Goal: Information Seeking & Learning: Learn about a topic

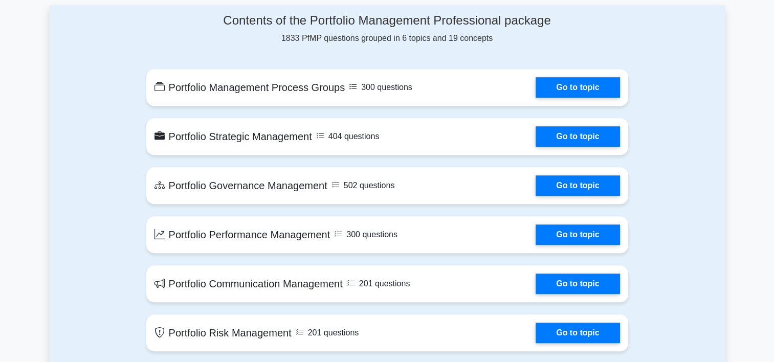
scroll to position [516, 0]
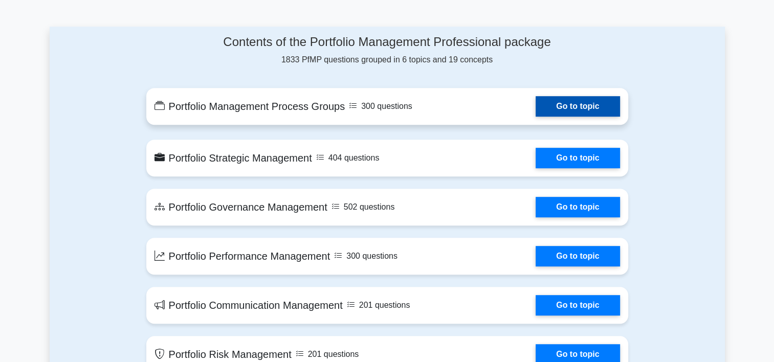
click at [571, 108] on link "Go to topic" at bounding box center [578, 106] width 84 height 20
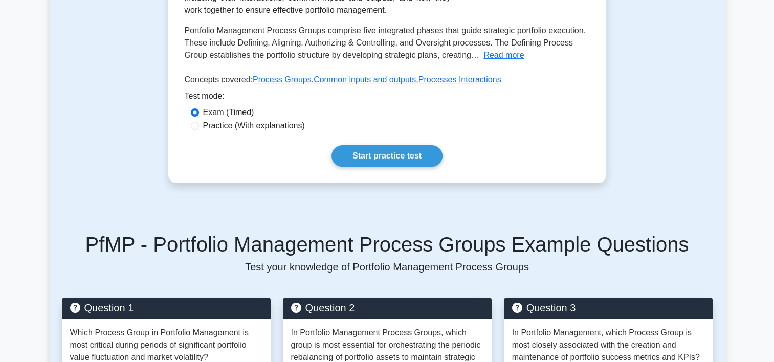
scroll to position [835, 0]
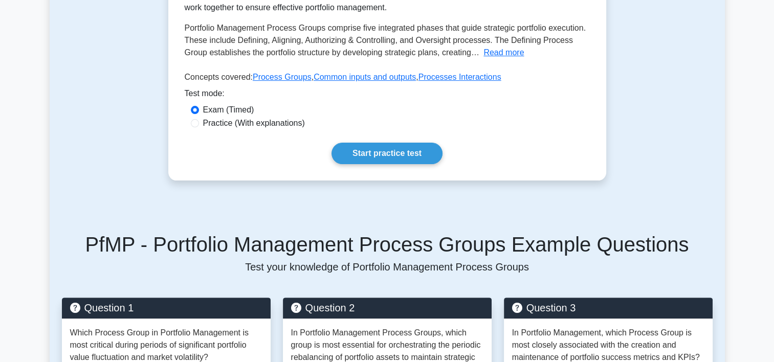
click at [266, 127] on label "Practice (With explanations)" at bounding box center [254, 123] width 102 height 12
click at [199, 127] on input "Practice (With explanations)" at bounding box center [195, 123] width 8 height 8
radio input "true"
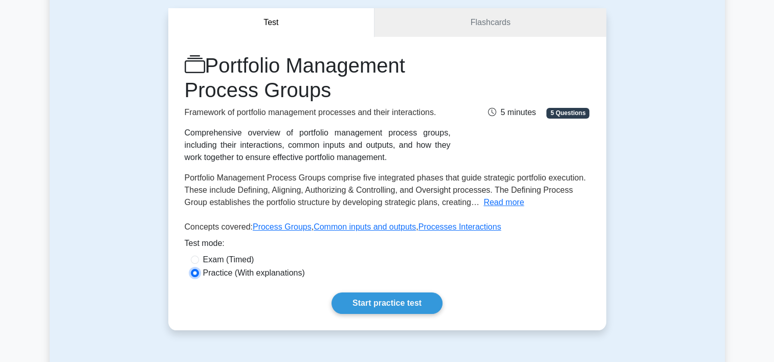
scroll to position [68, 0]
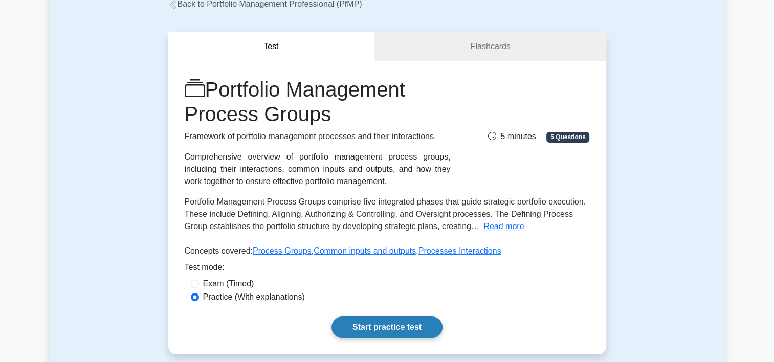
click at [367, 324] on link "Start practice test" at bounding box center [387, 327] width 111 height 21
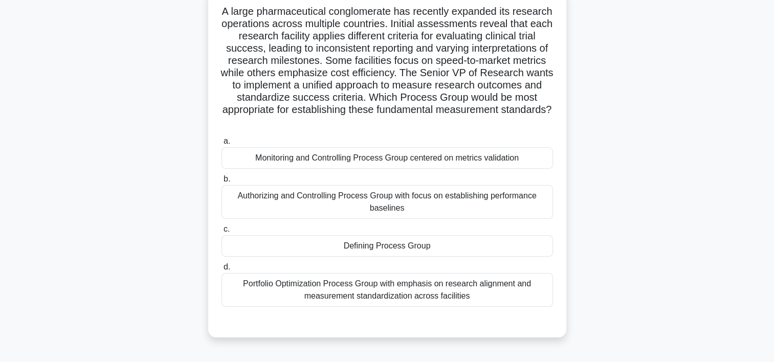
scroll to position [82, 0]
click at [405, 161] on div "Monitoring and Controlling Process Group centered on metrics validation" at bounding box center [388, 156] width 332 height 21
click at [222, 144] on input "a. Monitoring and Controlling Process Group centered on metrics validation" at bounding box center [222, 140] width 0 height 7
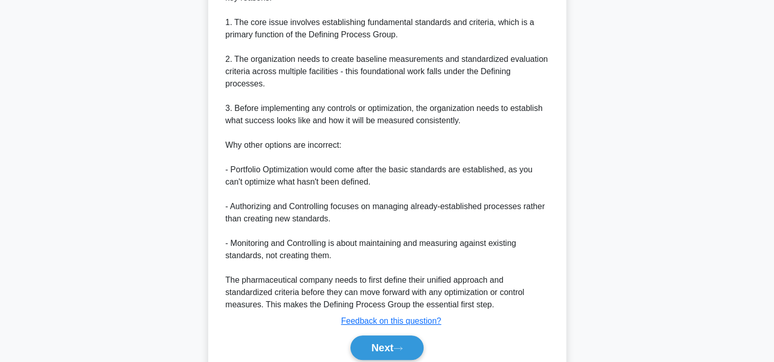
scroll to position [490, 0]
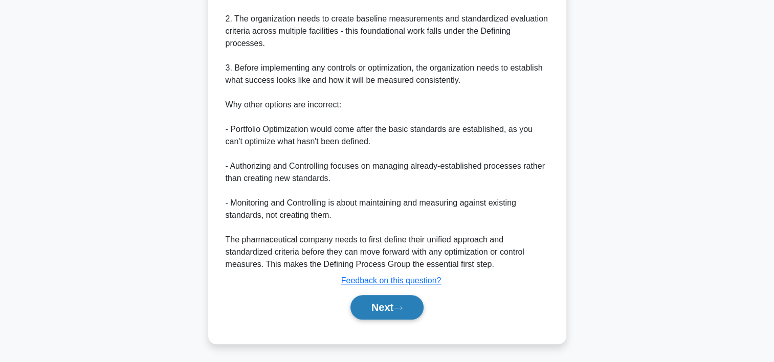
click at [383, 309] on button "Next" at bounding box center [387, 307] width 73 height 25
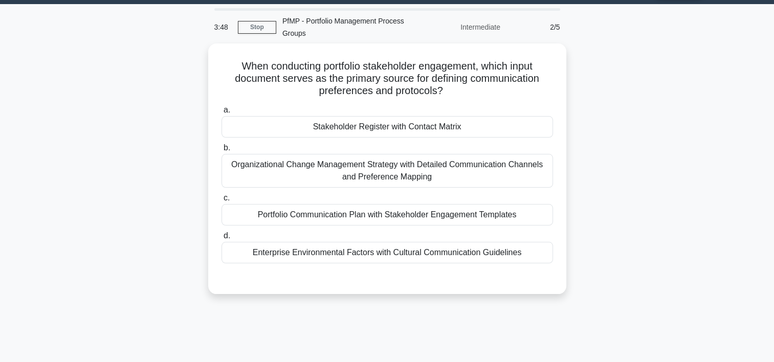
scroll to position [0, 0]
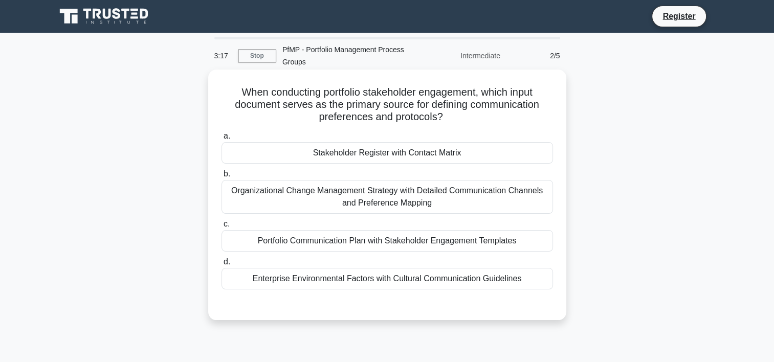
click at [388, 244] on div "Portfolio Communication Plan with Stakeholder Engagement Templates" at bounding box center [388, 240] width 332 height 21
click at [222, 228] on input "c. Portfolio Communication Plan with Stakeholder Engagement Templates" at bounding box center [222, 224] width 0 height 7
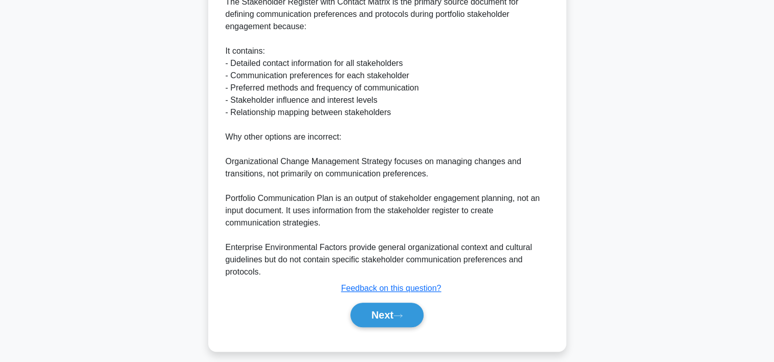
scroll to position [342, 0]
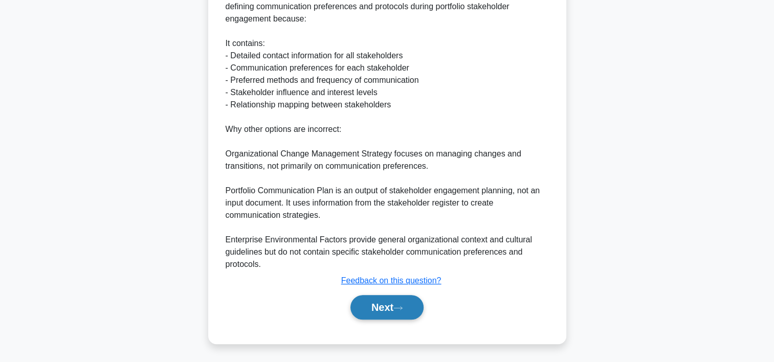
click at [387, 305] on button "Next" at bounding box center [387, 307] width 73 height 25
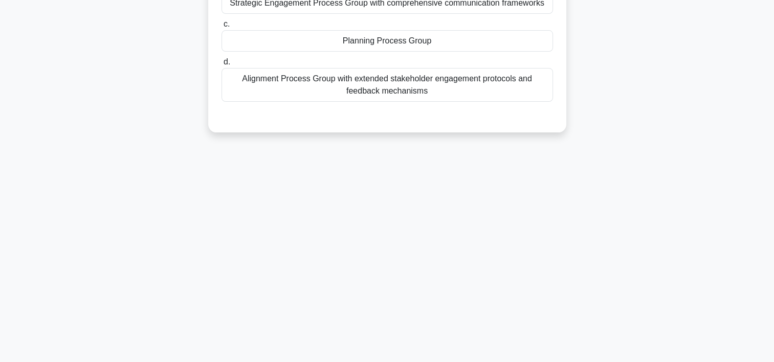
scroll to position [0, 0]
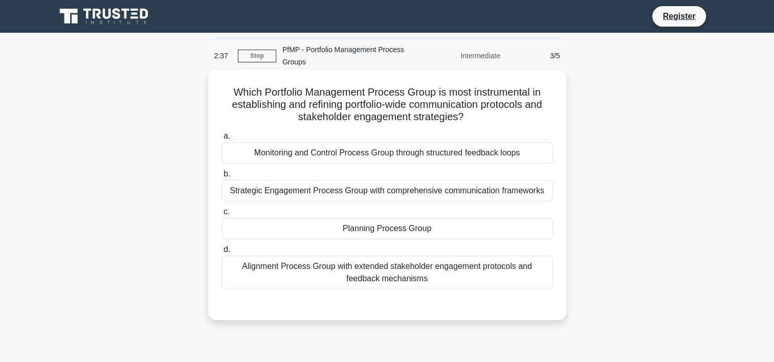
click at [374, 120] on h5 "Which Portfolio Management Process Group is most instrumental in establishing a…" at bounding box center [388, 105] width 334 height 38
drag, startPoint x: 469, startPoint y: 122, endPoint x: 218, endPoint y: 91, distance: 253.2
type textarea "Which Portfolio Management Process Group is most instrumental in establishing a…"
click at [218, 91] on div "Which Portfolio Management Process Group is most instrumental in establishing a…" at bounding box center [387, 195] width 350 height 243
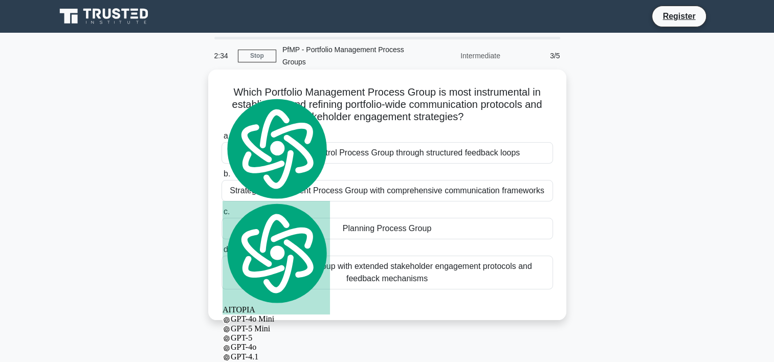
click at [461, 124] on h5 "Which Portfolio Management Process Group is most instrumental in establishing a…" at bounding box center [388, 105] width 334 height 38
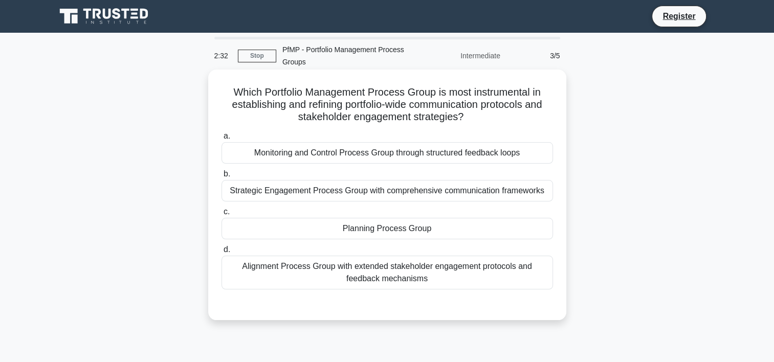
click at [380, 120] on h5 "Which Portfolio Management Process Group is most instrumental in establishing a…" at bounding box center [388, 105] width 334 height 38
click at [490, 102] on h5 "Which Portfolio Management Process Group is most instrumental in establishing a…" at bounding box center [388, 105] width 334 height 38
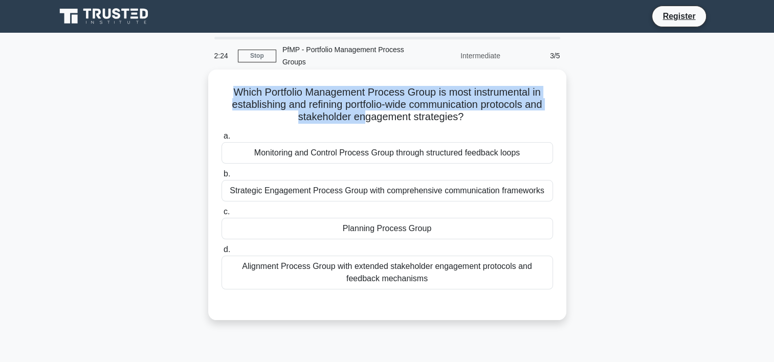
drag, startPoint x: 229, startPoint y: 91, endPoint x: 362, endPoint y: 113, distance: 134.8
click at [362, 113] on h5 "Which Portfolio Management Process Group is most instrumental in establishing a…" at bounding box center [388, 105] width 334 height 38
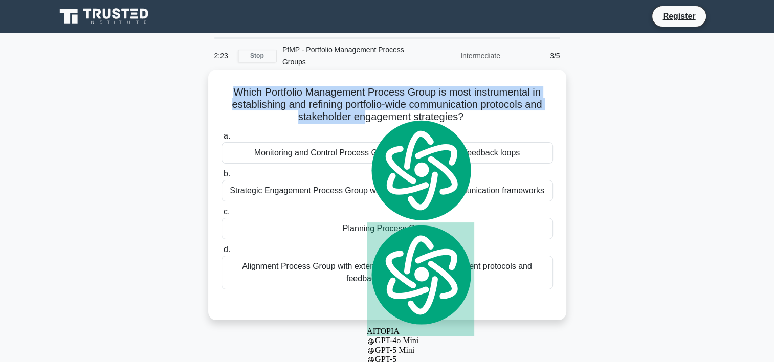
drag, startPoint x: 362, startPoint y: 113, endPoint x: 306, endPoint y: 113, distance: 56.3
click at [306, 113] on h5 "Which Portfolio Management Process Group is most instrumental in establishing a…" at bounding box center [388, 105] width 334 height 38
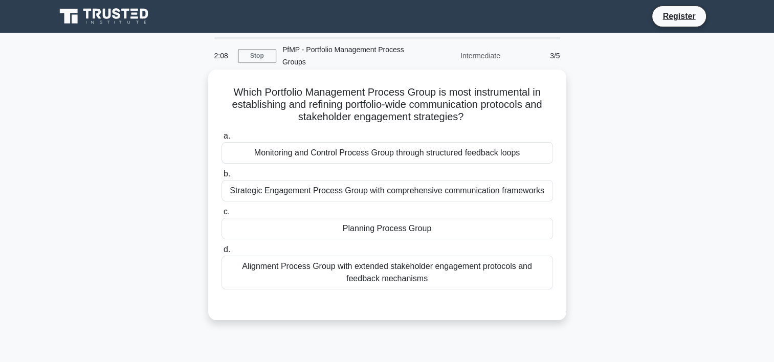
click at [442, 194] on div "Strategic Engagement Process Group with comprehensive communication frameworks" at bounding box center [388, 190] width 332 height 21
click at [222, 178] on input "b. Strategic Engagement Process Group with comprehensive communication framewor…" at bounding box center [222, 174] width 0 height 7
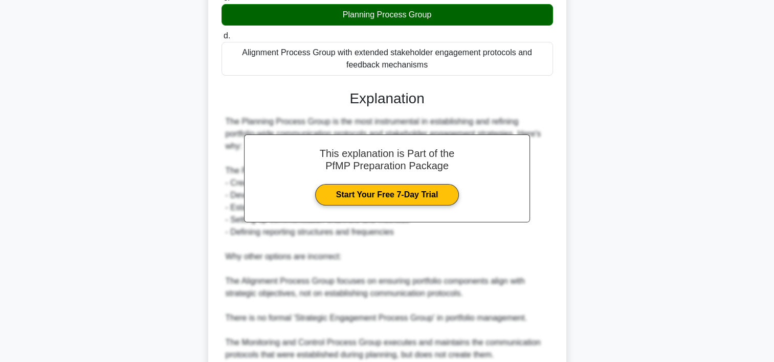
scroll to position [306, 0]
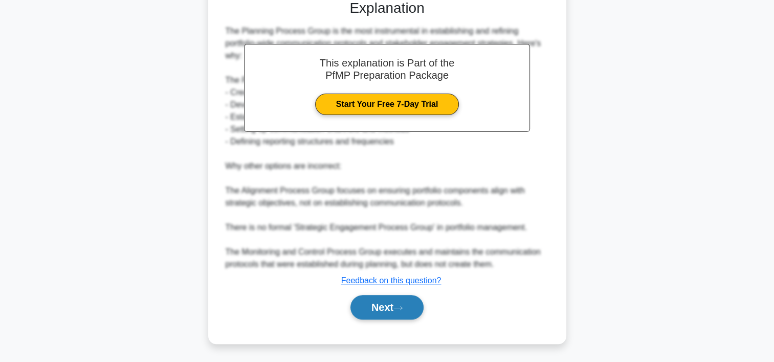
click at [398, 308] on icon at bounding box center [398, 309] width 9 height 6
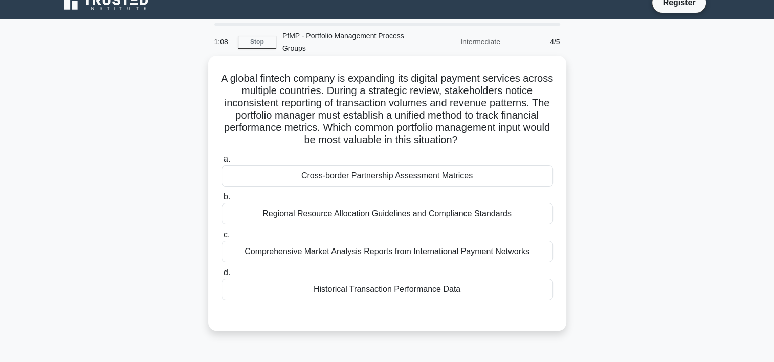
scroll to position [0, 0]
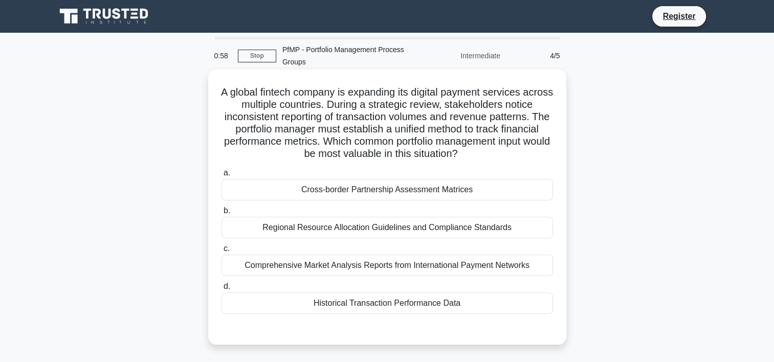
click at [403, 236] on div "Regional Resource Allocation Guidelines and Compliance Standards" at bounding box center [388, 227] width 332 height 21
click at [222, 214] on input "b. Regional Resource Allocation Guidelines and Compliance Standards" at bounding box center [222, 211] width 0 height 7
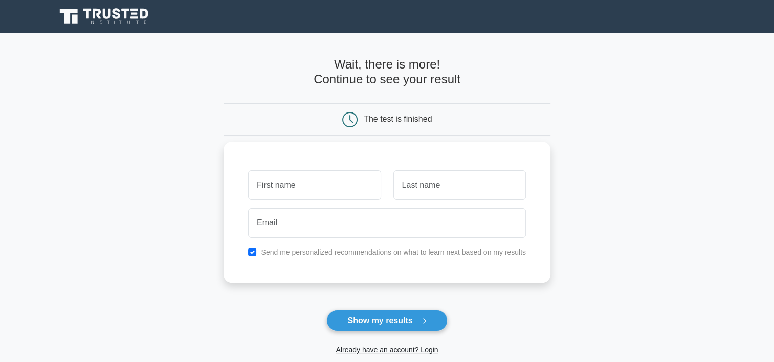
scroll to position [835, 0]
click at [220, 94] on main "Wait, there is more! Continue to see your result The test is finished and the" at bounding box center [387, 217] width 774 height 368
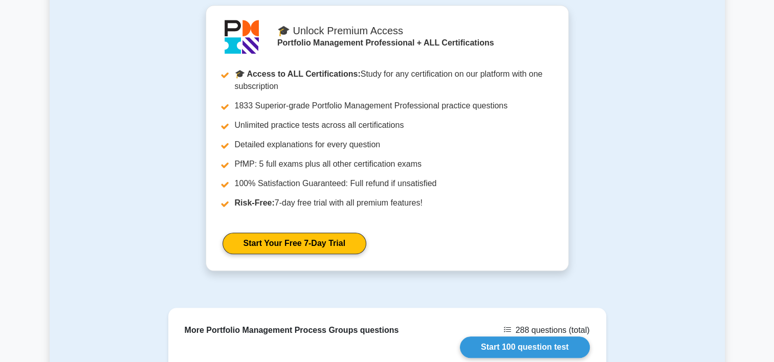
scroll to position [1046, 0]
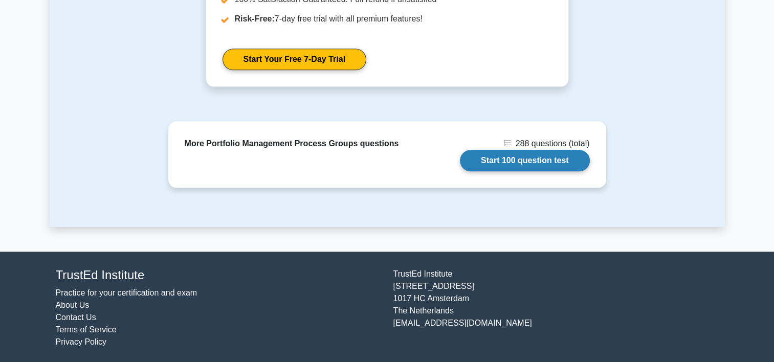
click at [518, 160] on link "Start 100 question test" at bounding box center [525, 160] width 130 height 21
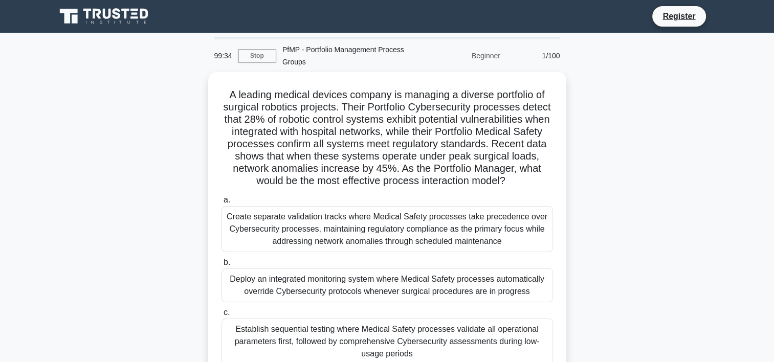
click at [84, 20] on icon at bounding box center [105, 16] width 98 height 19
